Goal: Check status: Check status

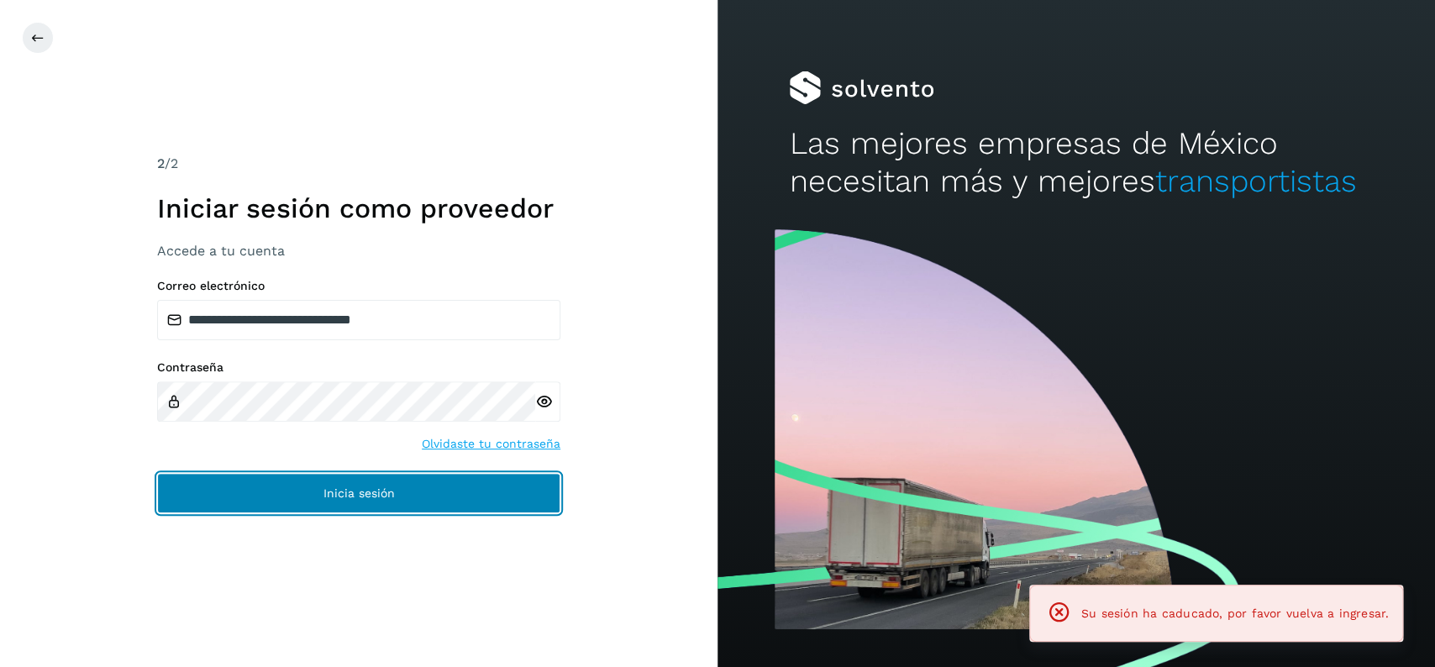
click at [475, 484] on button "Inicia sesión" at bounding box center [358, 493] width 403 height 40
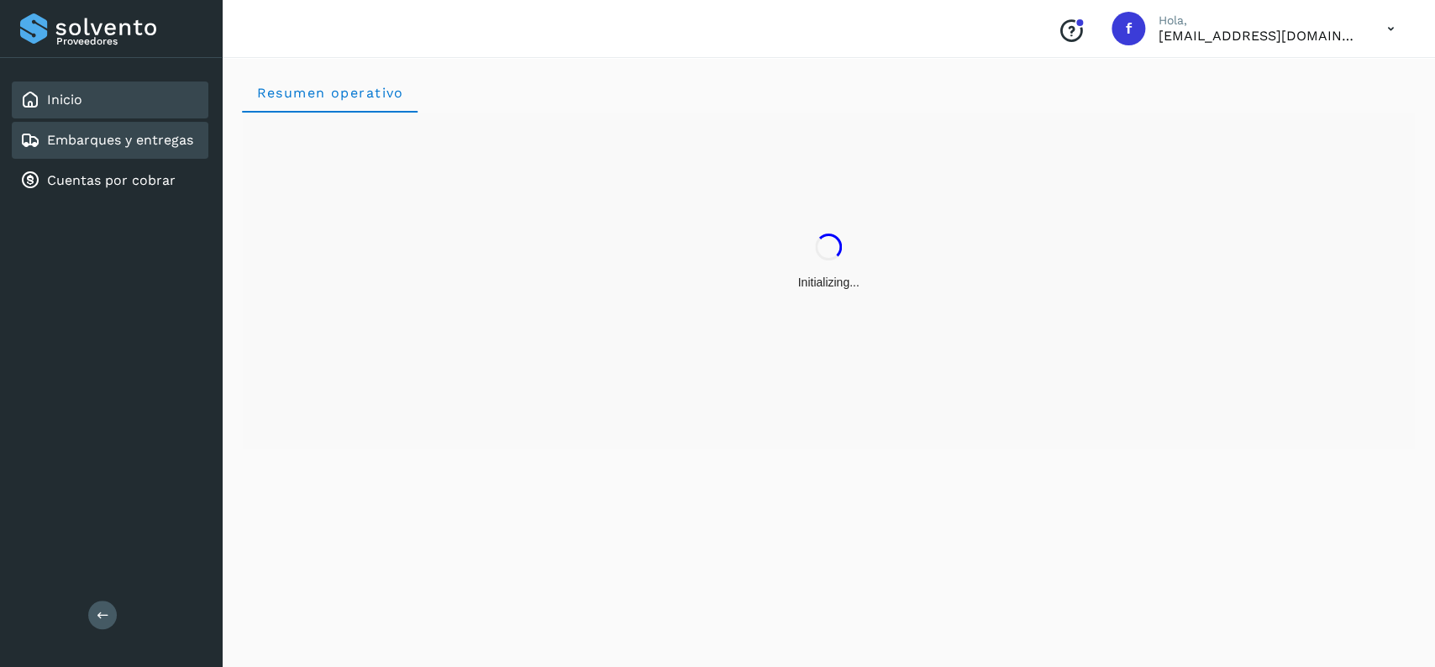
click at [143, 139] on link "Embarques y entregas" at bounding box center [120, 140] width 146 height 16
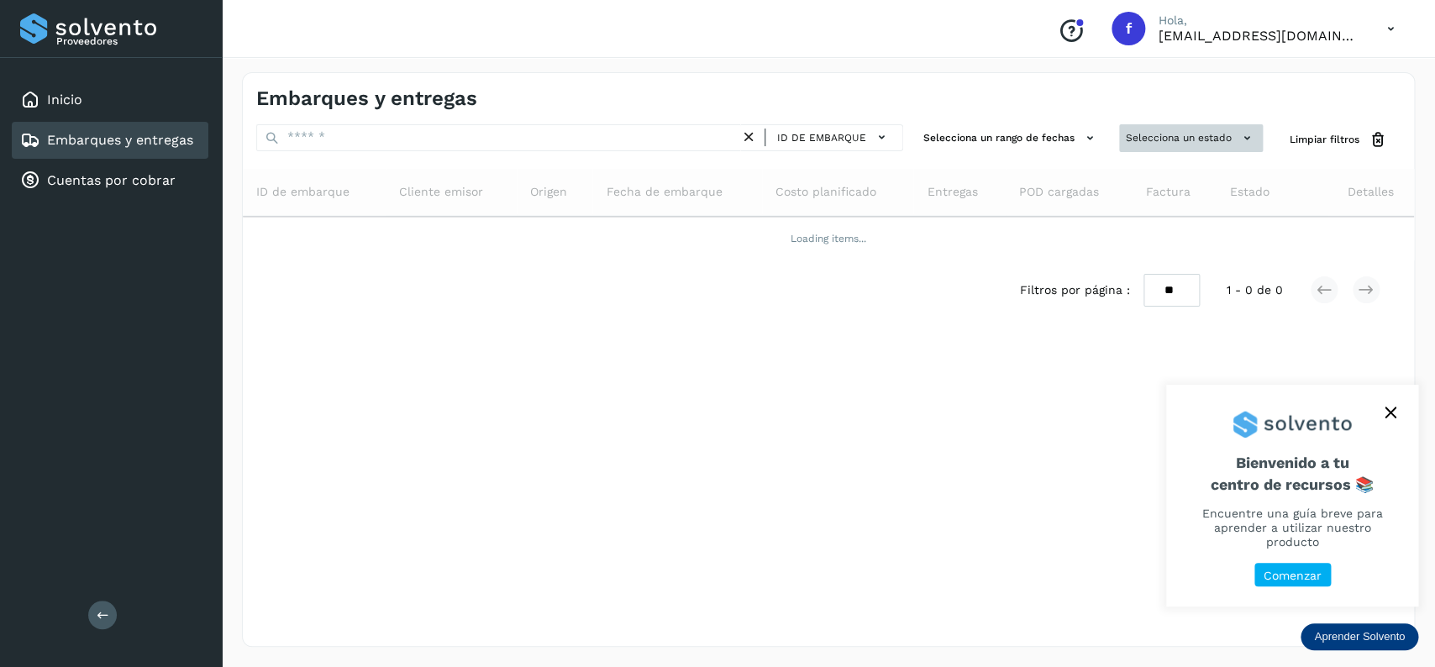
click at [1139, 129] on button "Selecciona un estado" at bounding box center [1191, 138] width 144 height 28
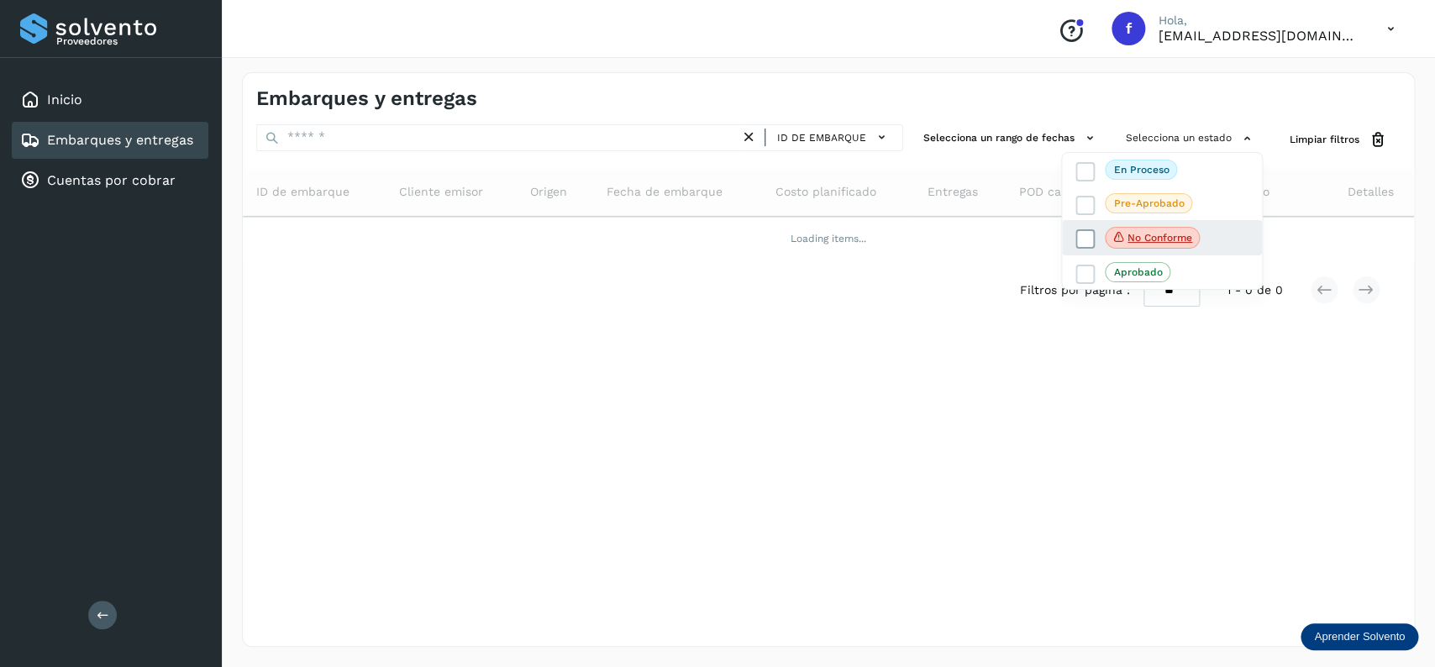
click at [1080, 236] on icon at bounding box center [1085, 239] width 17 height 17
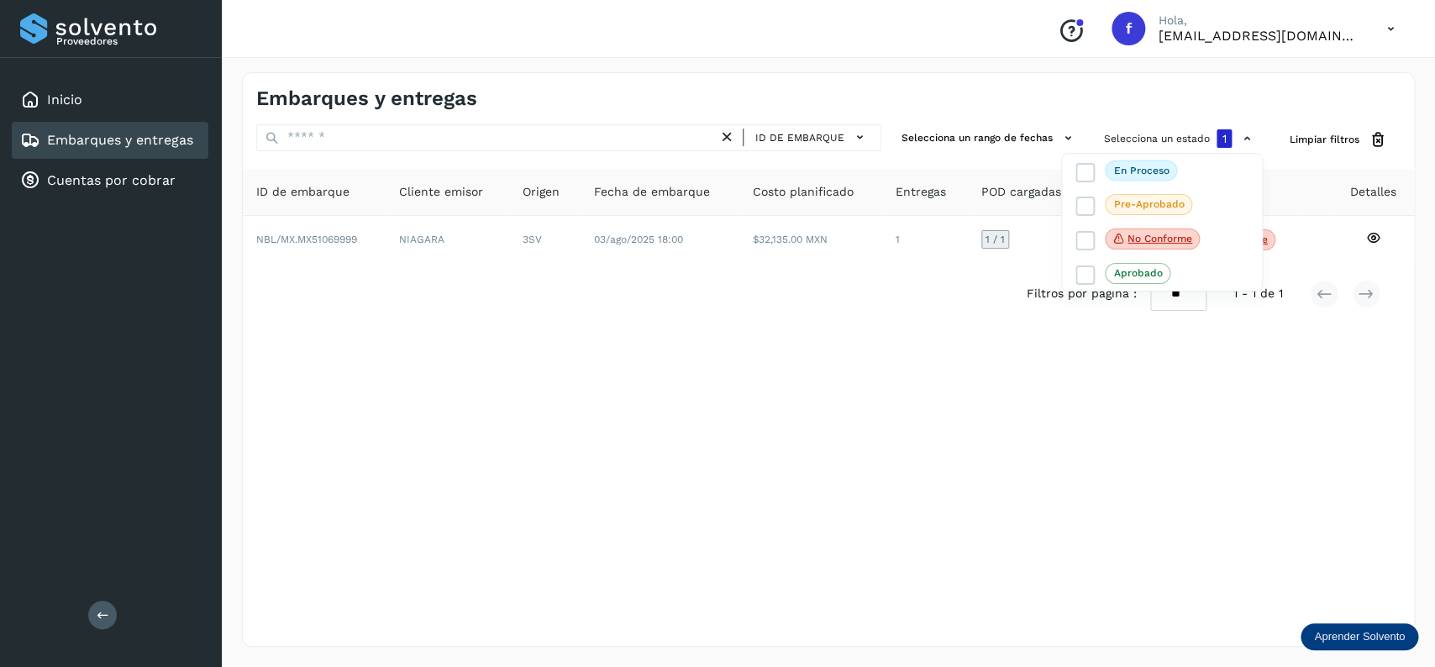
click at [784, 319] on div at bounding box center [717, 333] width 1435 height 667
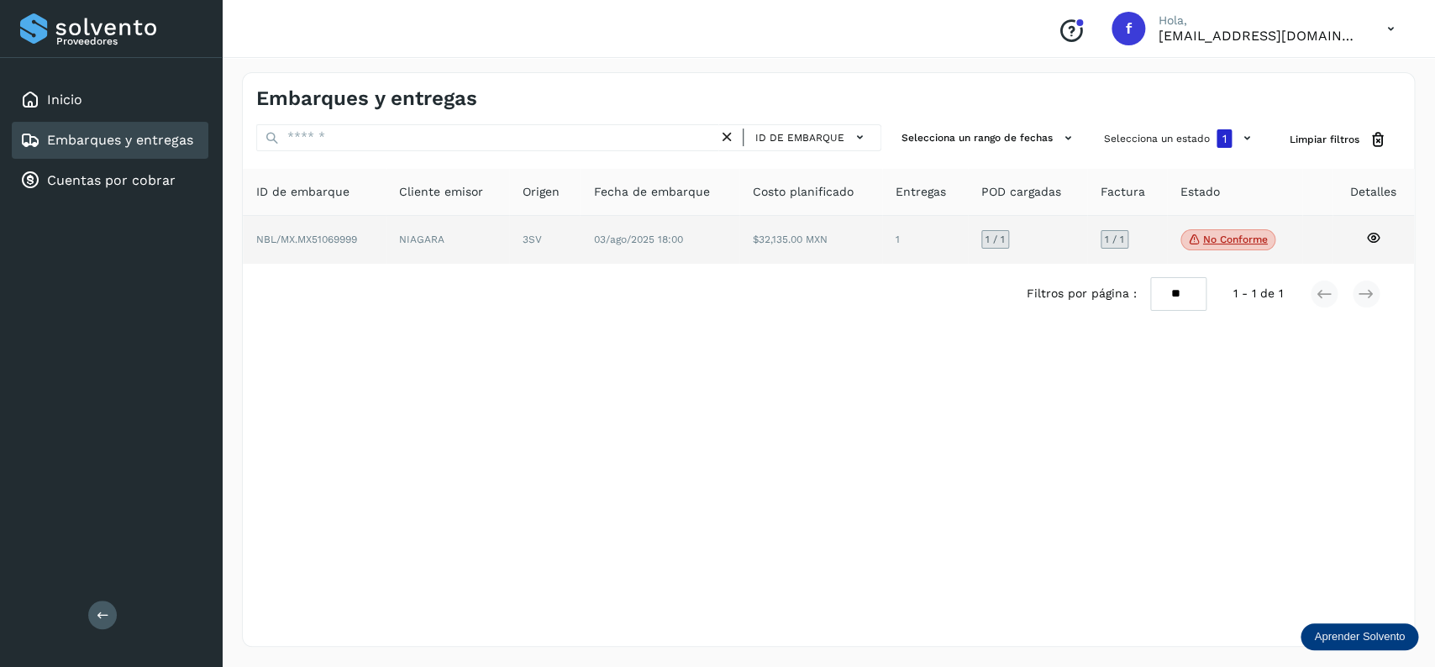
click at [1223, 234] on span "No conforme" at bounding box center [1228, 240] width 95 height 22
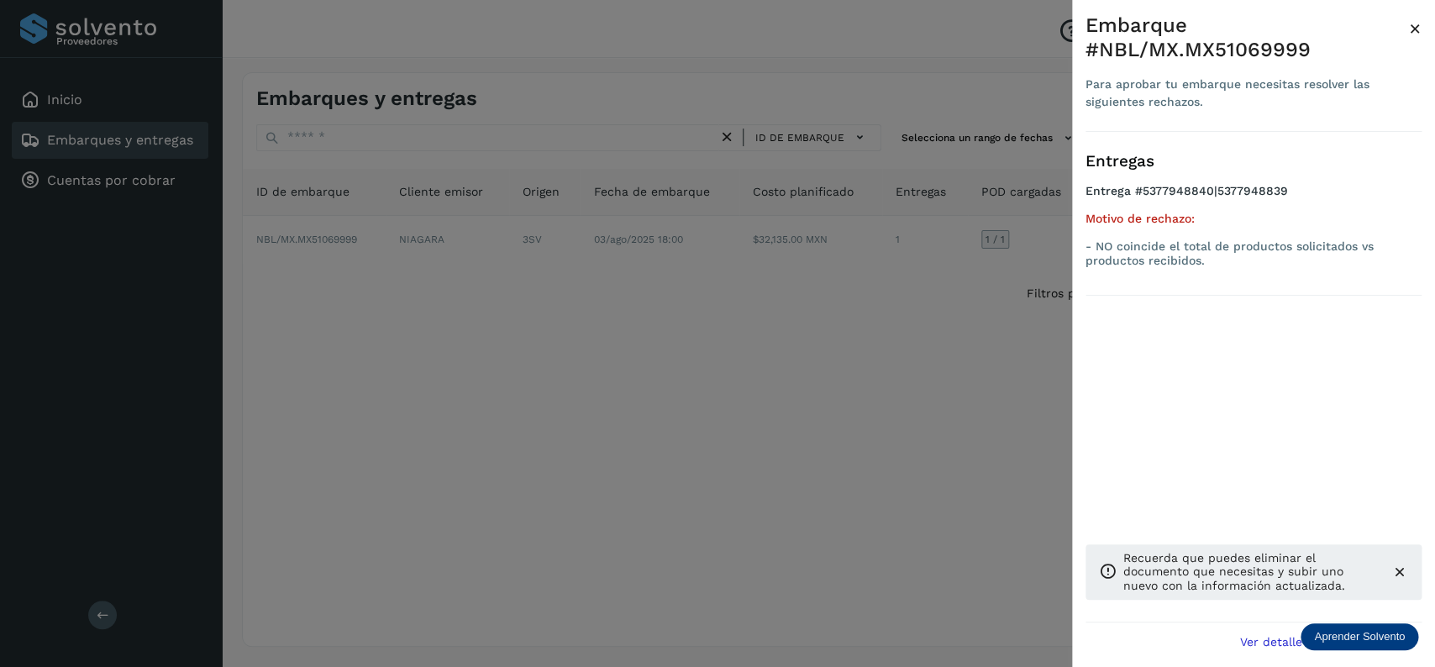
click at [923, 331] on div at bounding box center [717, 333] width 1435 height 667
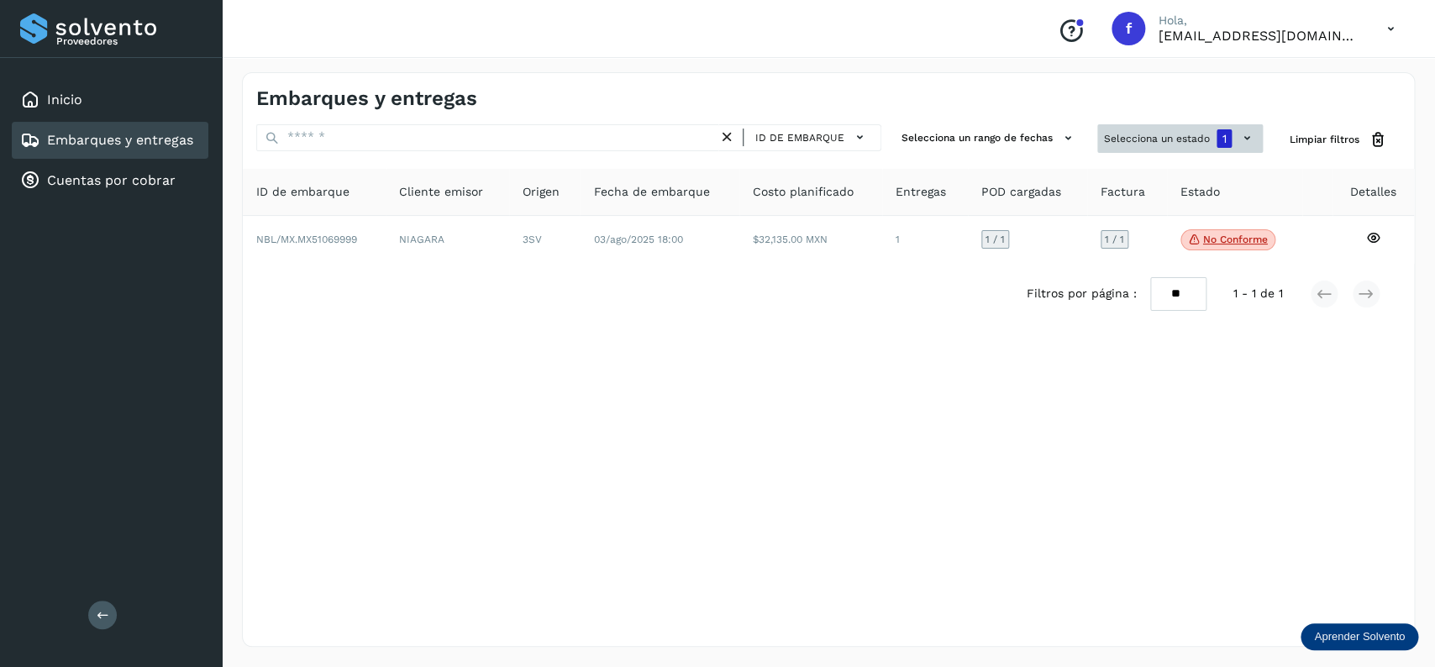
click at [1163, 151] on button "Selecciona un estado 1" at bounding box center [1180, 138] width 166 height 29
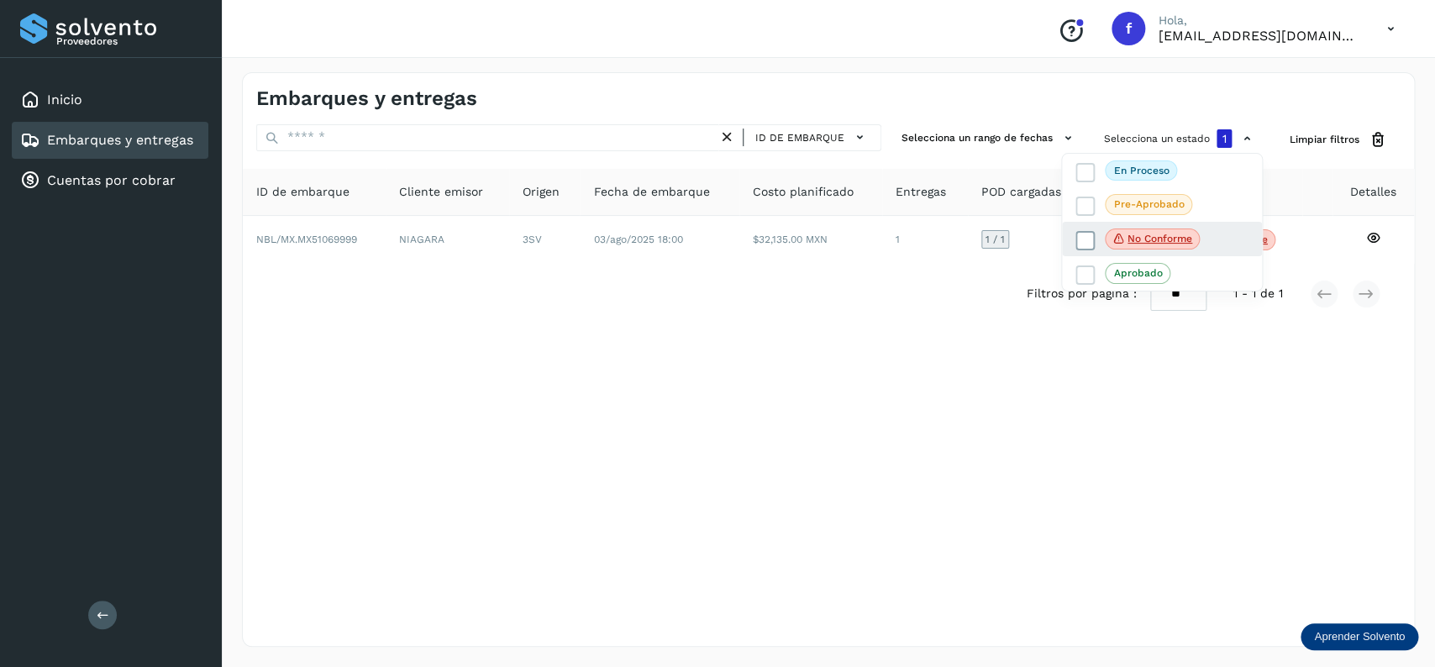
click at [1085, 230] on label "No conforme" at bounding box center [1138, 240] width 124 height 22
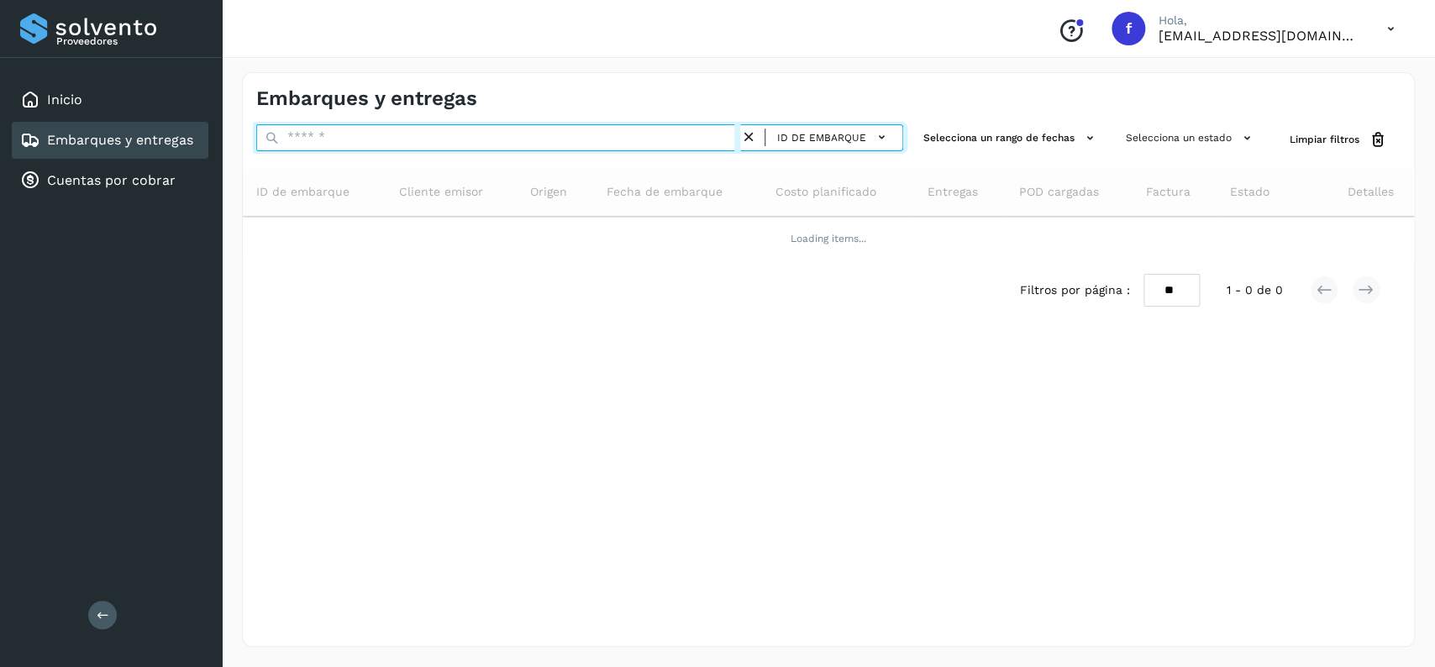
click at [399, 125] on input "text" at bounding box center [498, 137] width 484 height 27
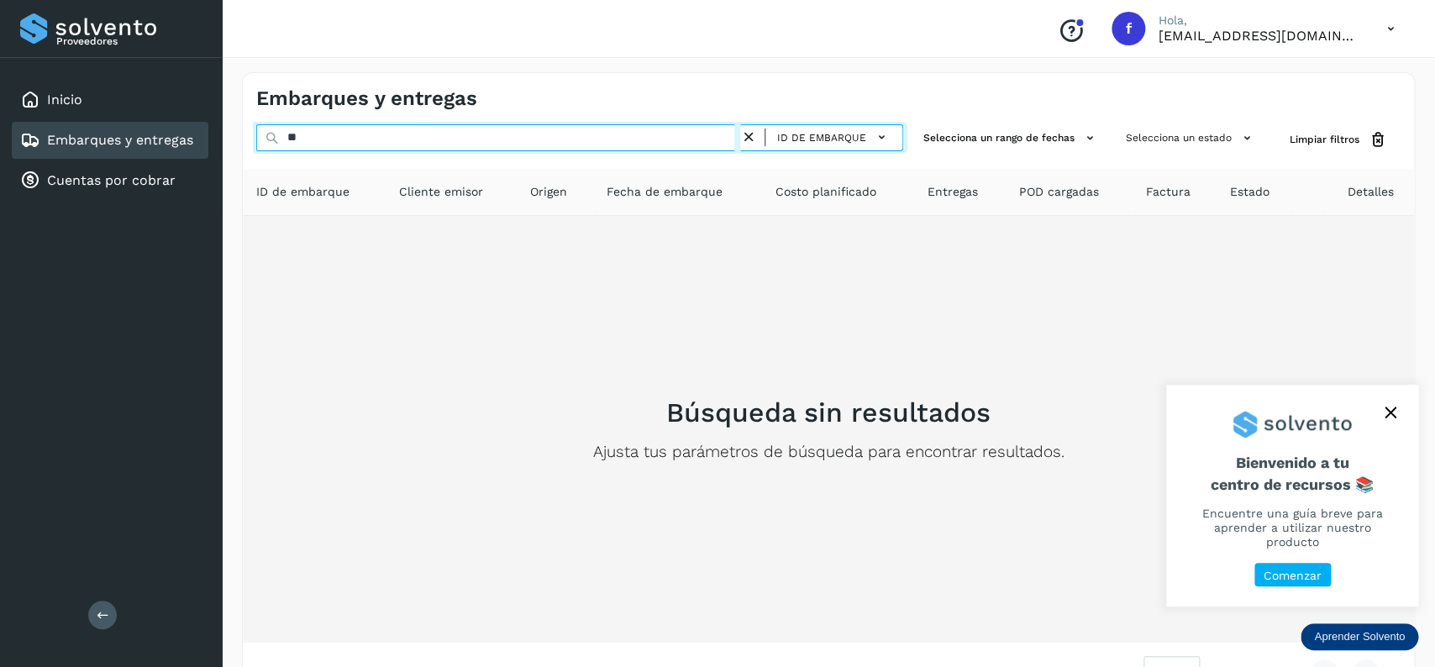
type input "*"
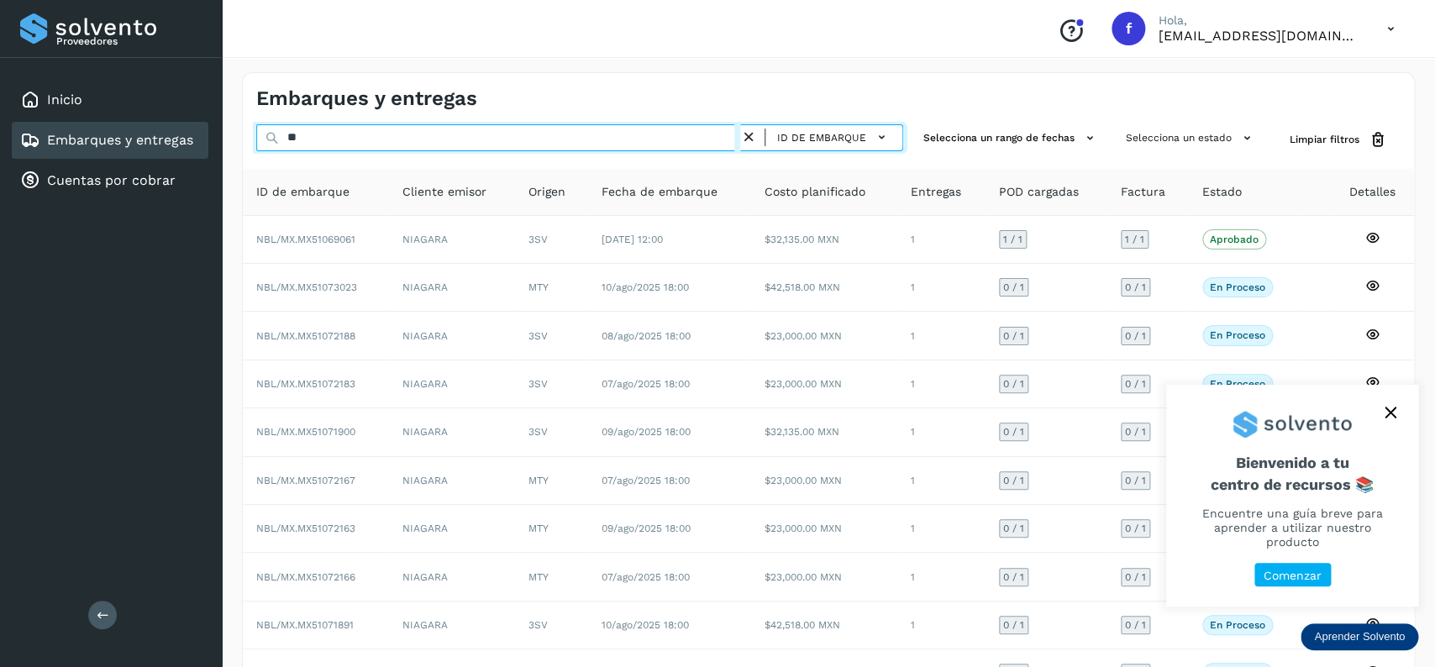
click at [419, 146] on input "**" at bounding box center [498, 137] width 484 height 27
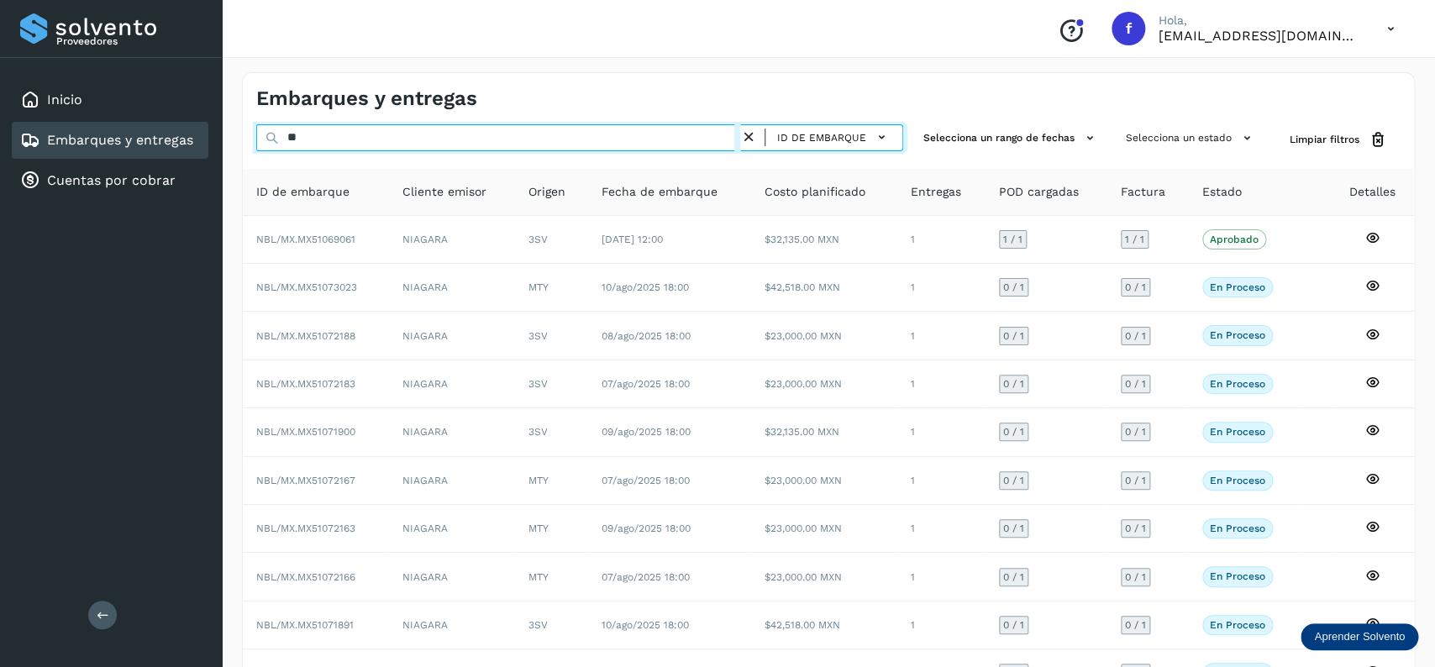
click at [419, 146] on input "**" at bounding box center [498, 137] width 484 height 27
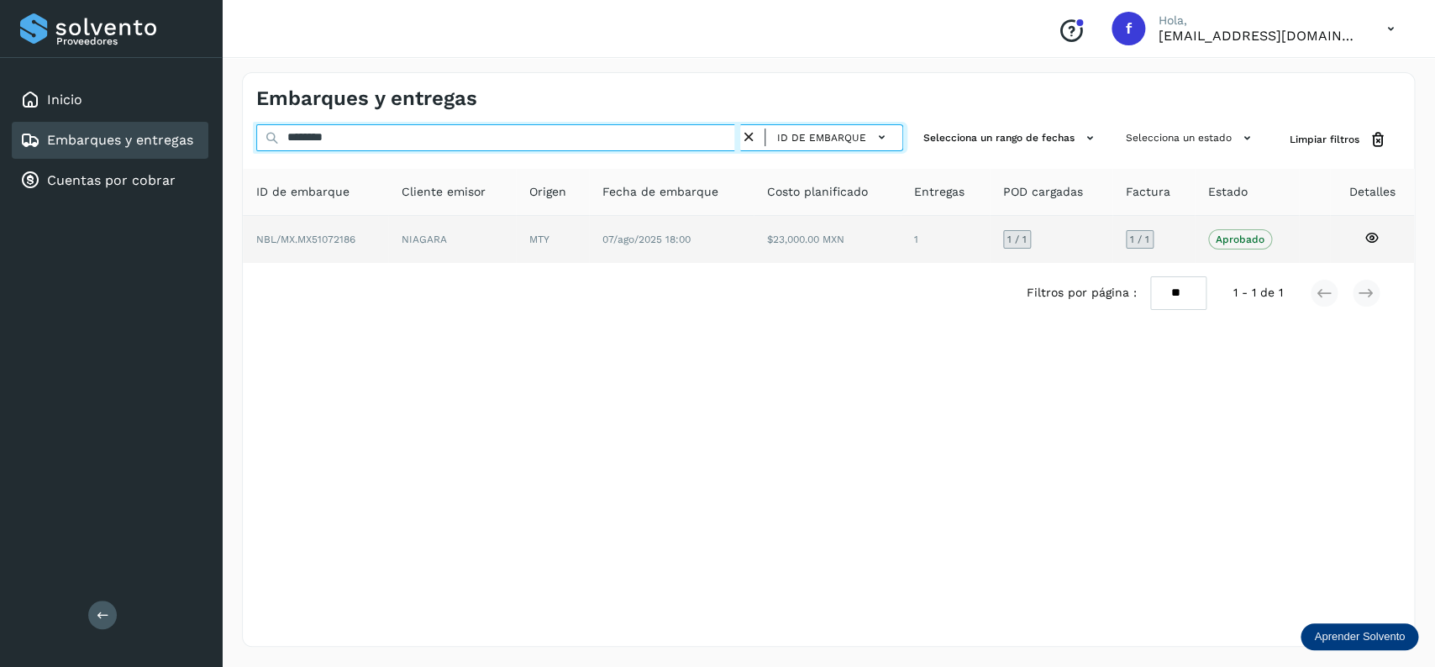
type input "********"
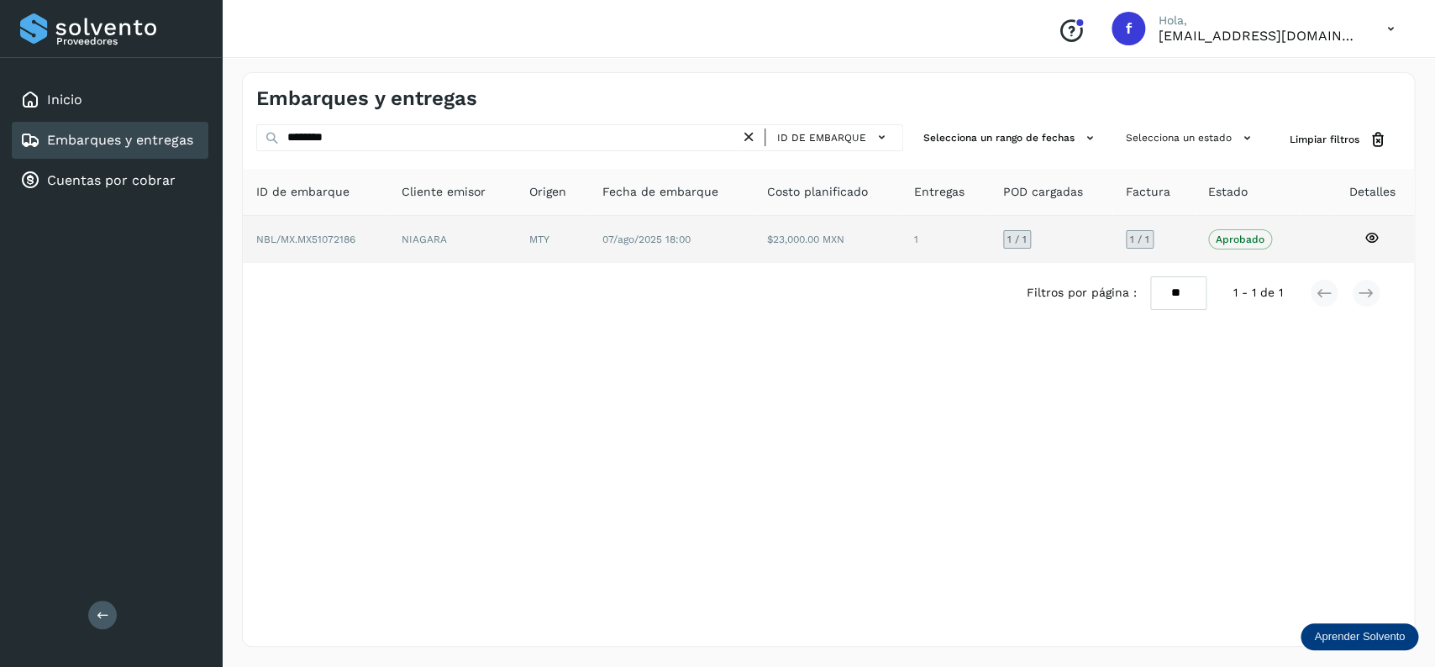
click at [589, 244] on td "MTY" at bounding box center [671, 239] width 165 height 47
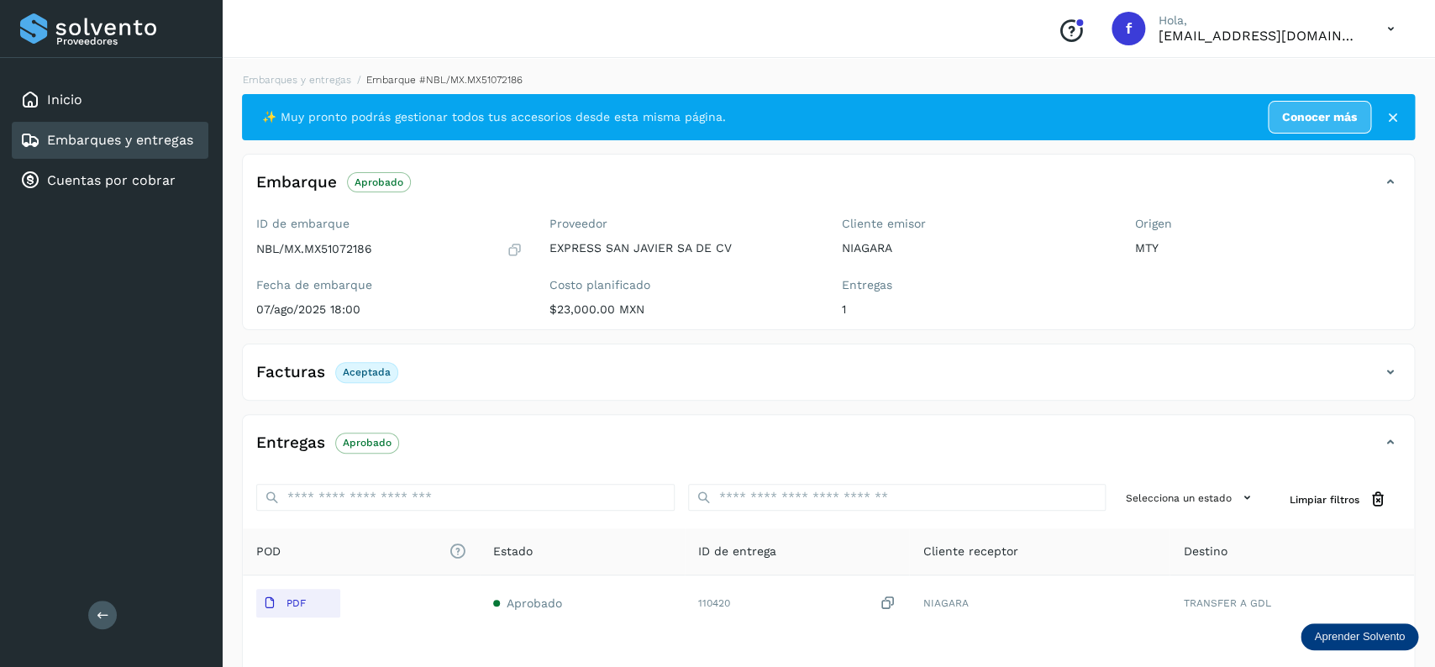
scroll to position [131, 0]
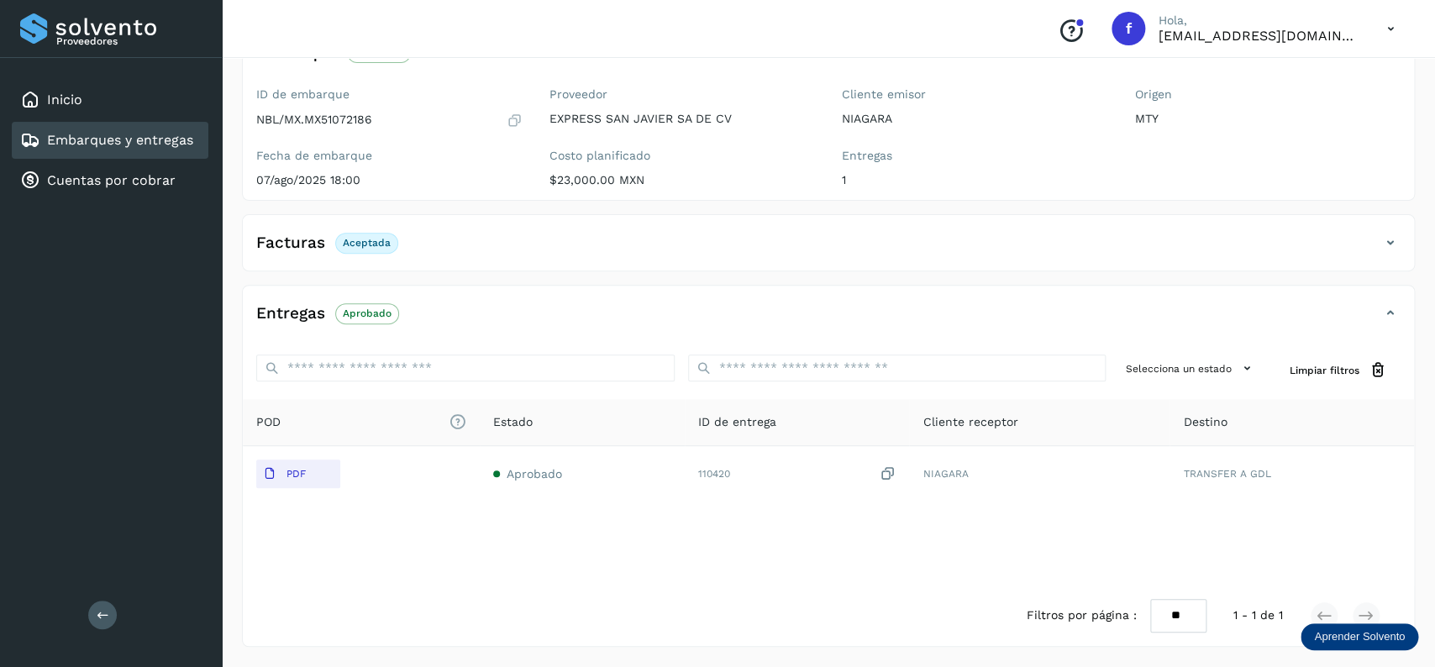
click at [173, 134] on link "Embarques y entregas" at bounding box center [120, 140] width 146 height 16
